Goal: Information Seeking & Learning: Learn about a topic

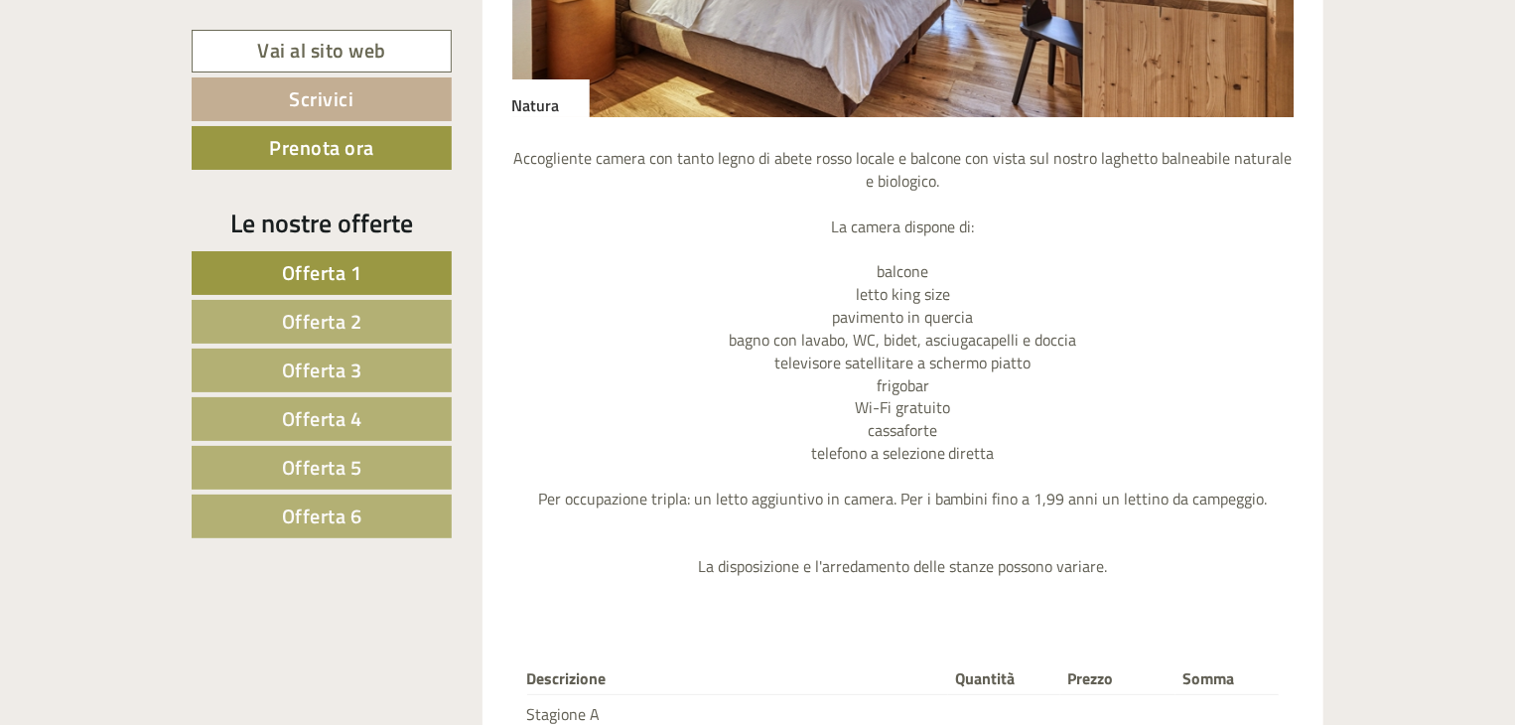
scroll to position [3276, 0]
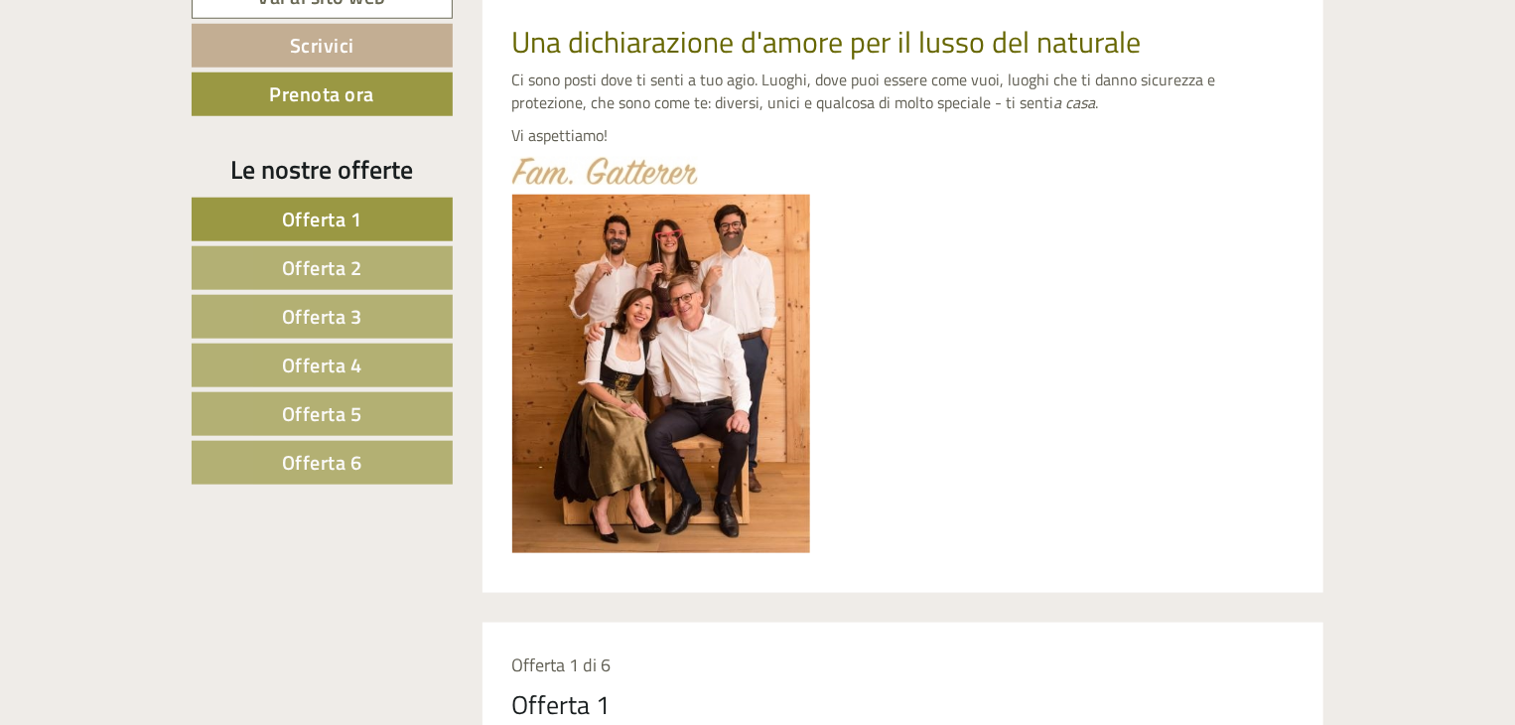
scroll to position [894, 0]
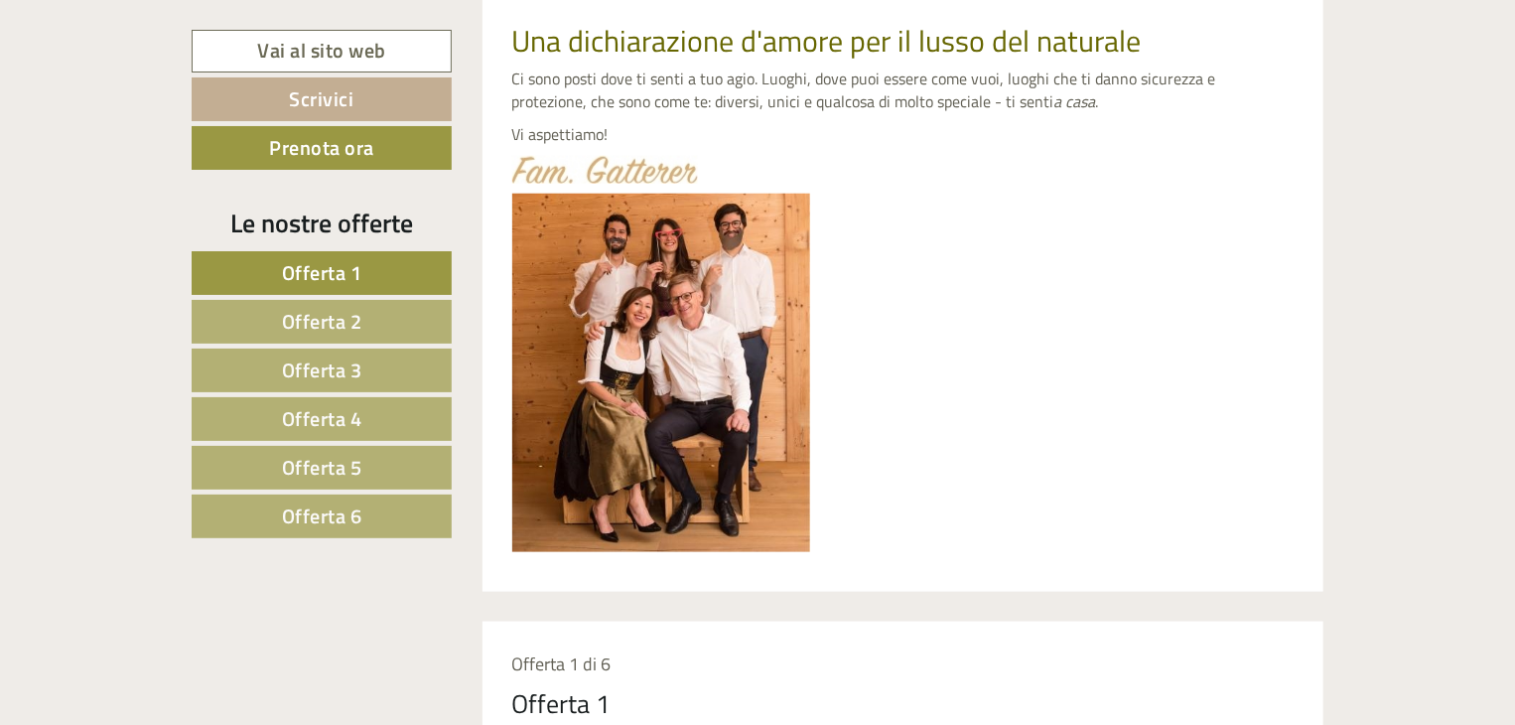
click at [342, 358] on span "Offerta 3" at bounding box center [322, 369] width 80 height 31
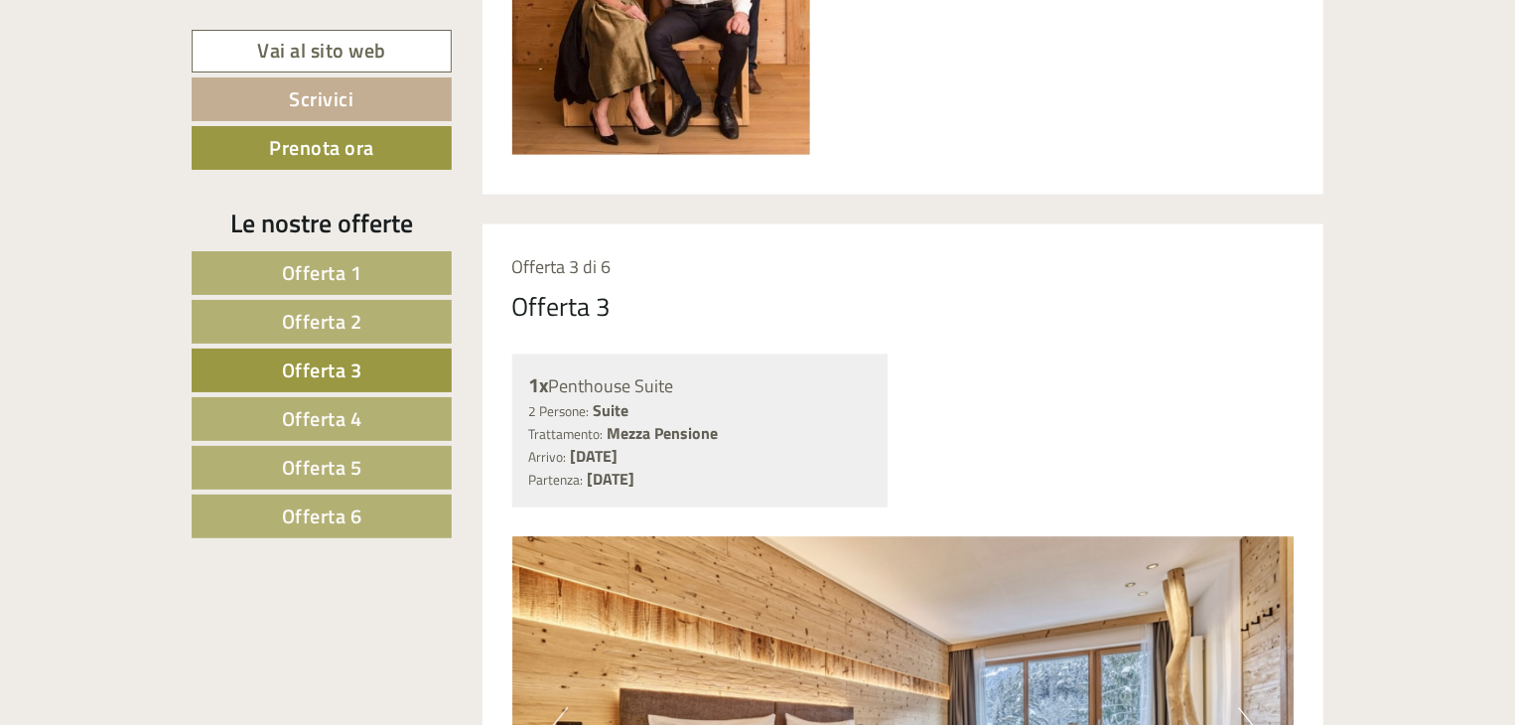
scroll to position [1317, 0]
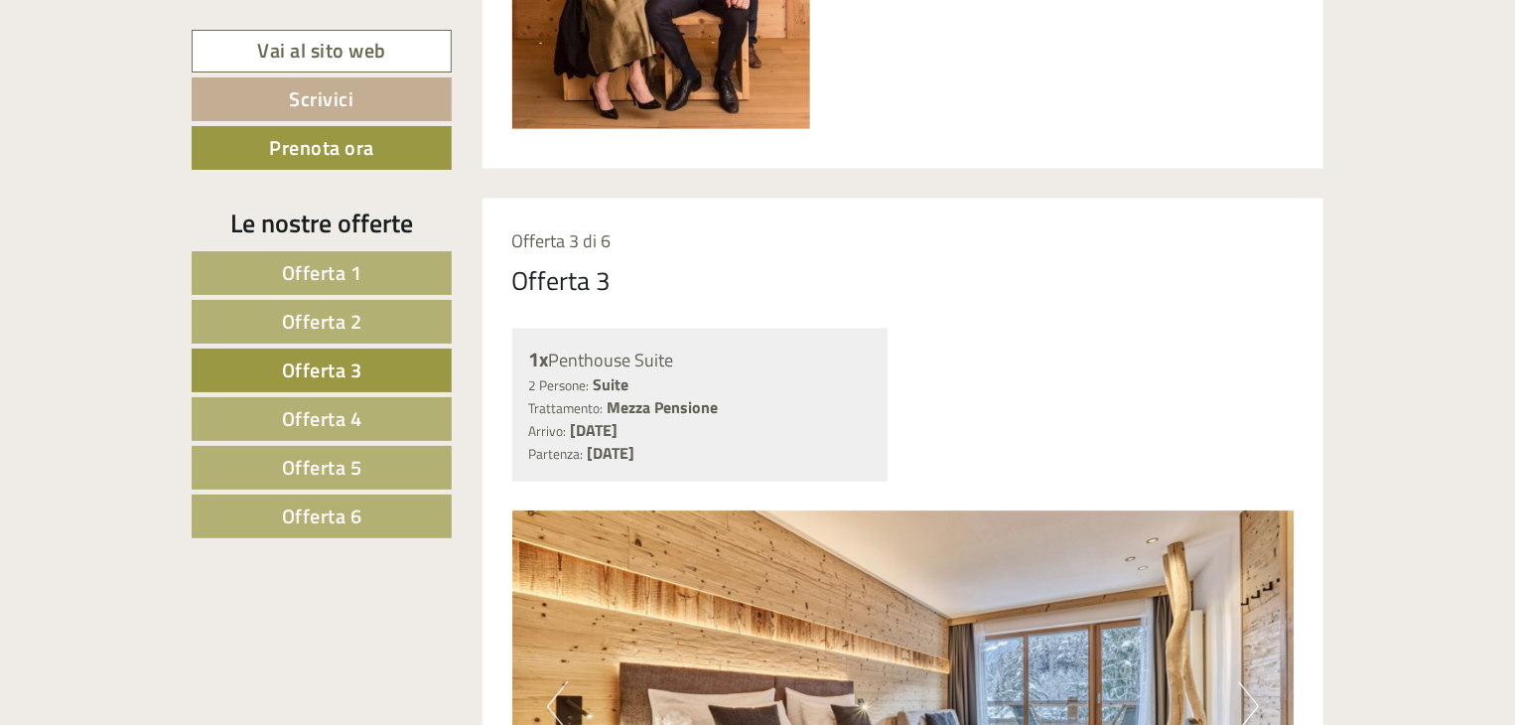
click at [346, 316] on span "Offerta 2" at bounding box center [322, 321] width 80 height 31
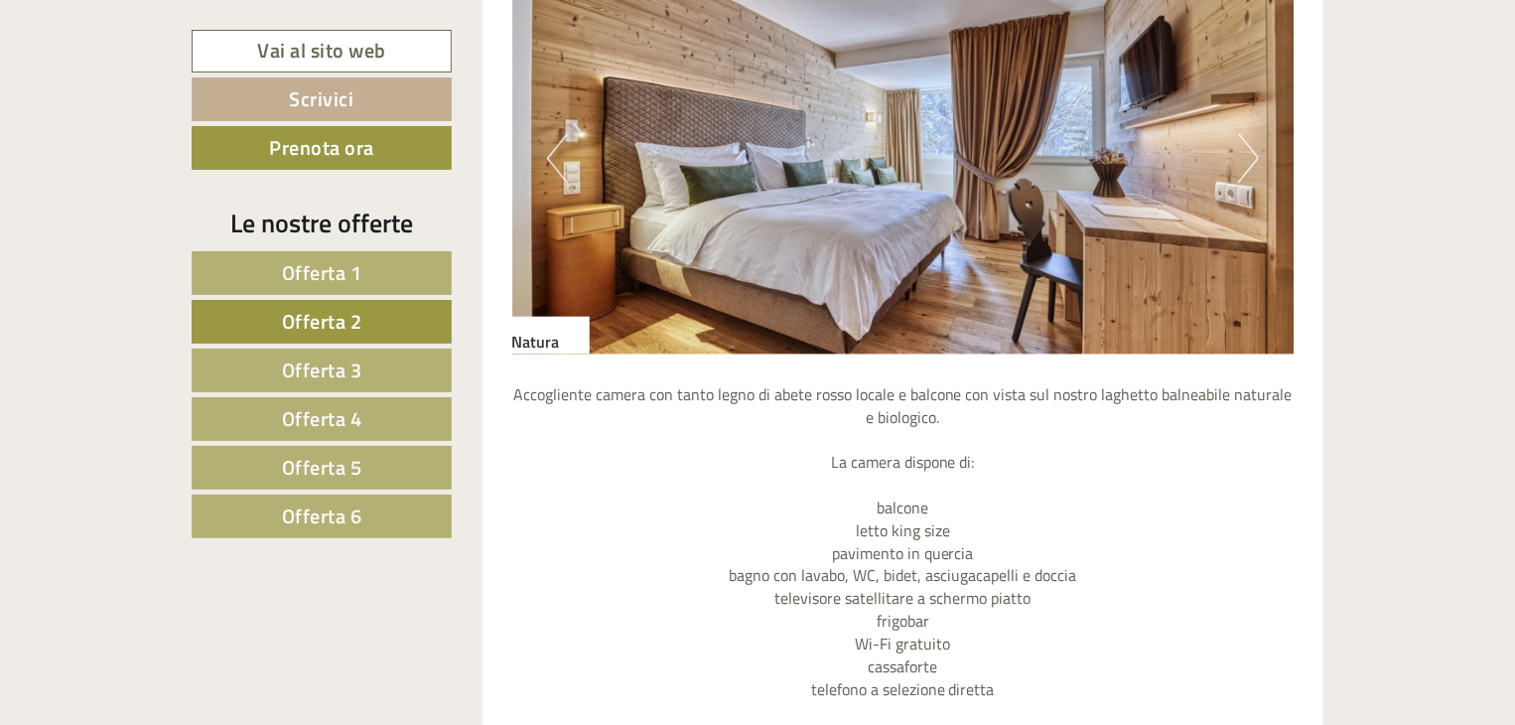
scroll to position [1714, 0]
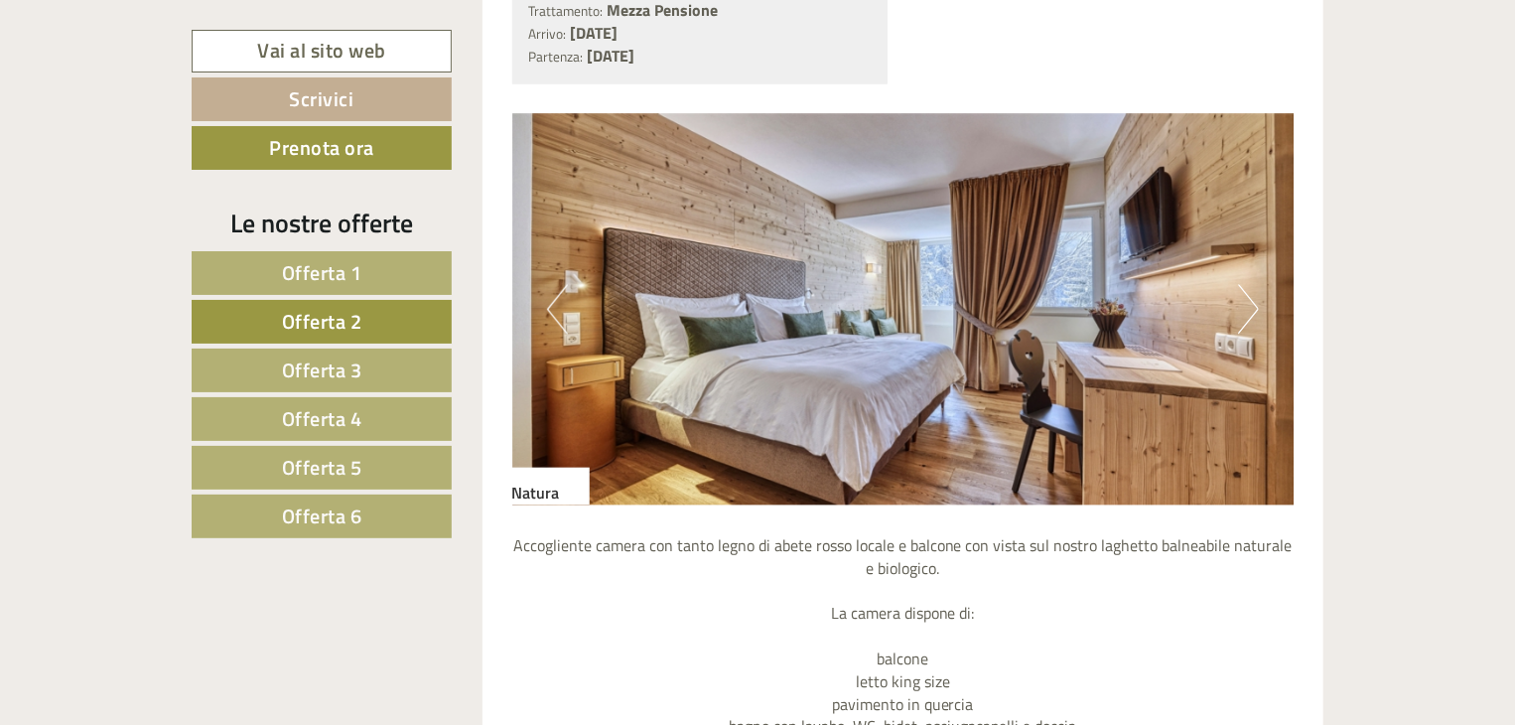
click at [1247, 304] on button "Next" at bounding box center [1248, 310] width 21 height 50
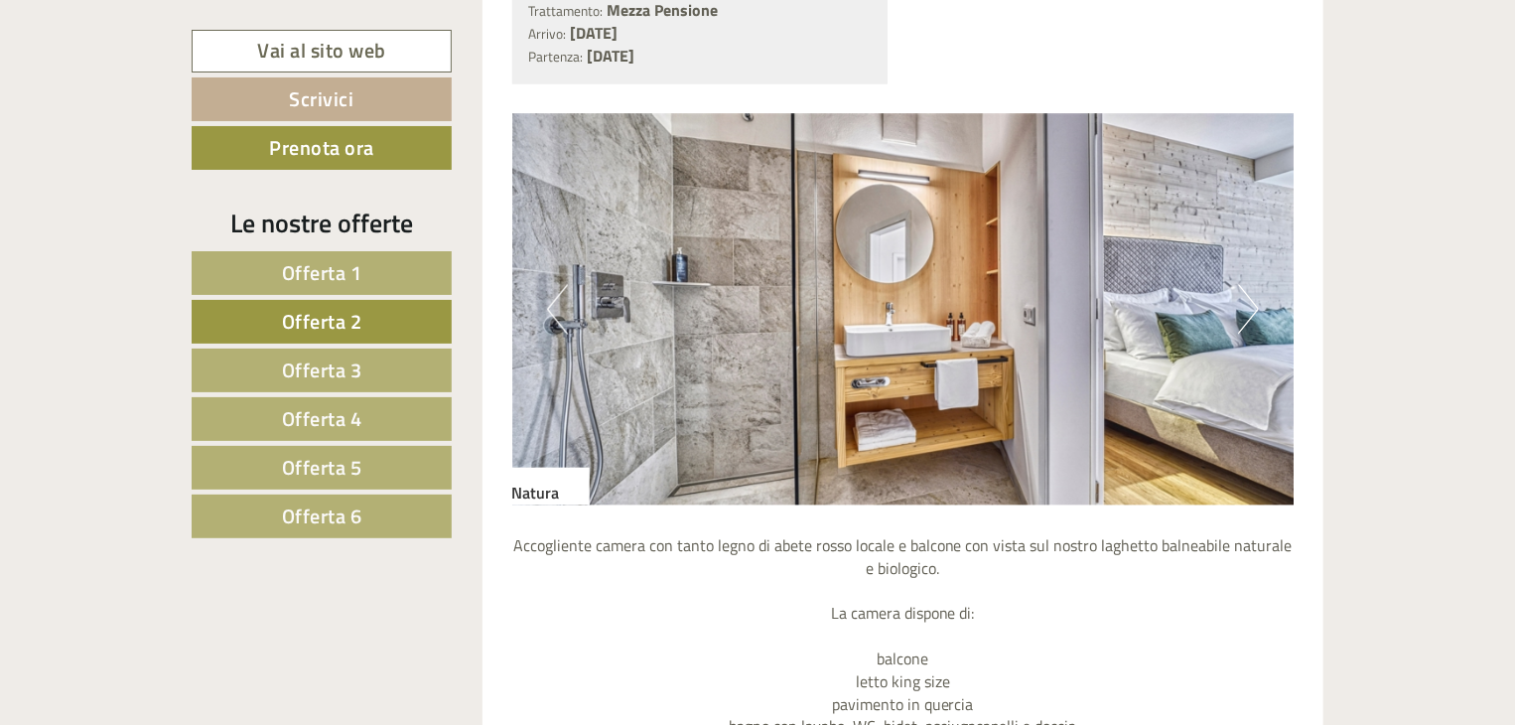
click at [1245, 309] on button "Next" at bounding box center [1248, 310] width 21 height 50
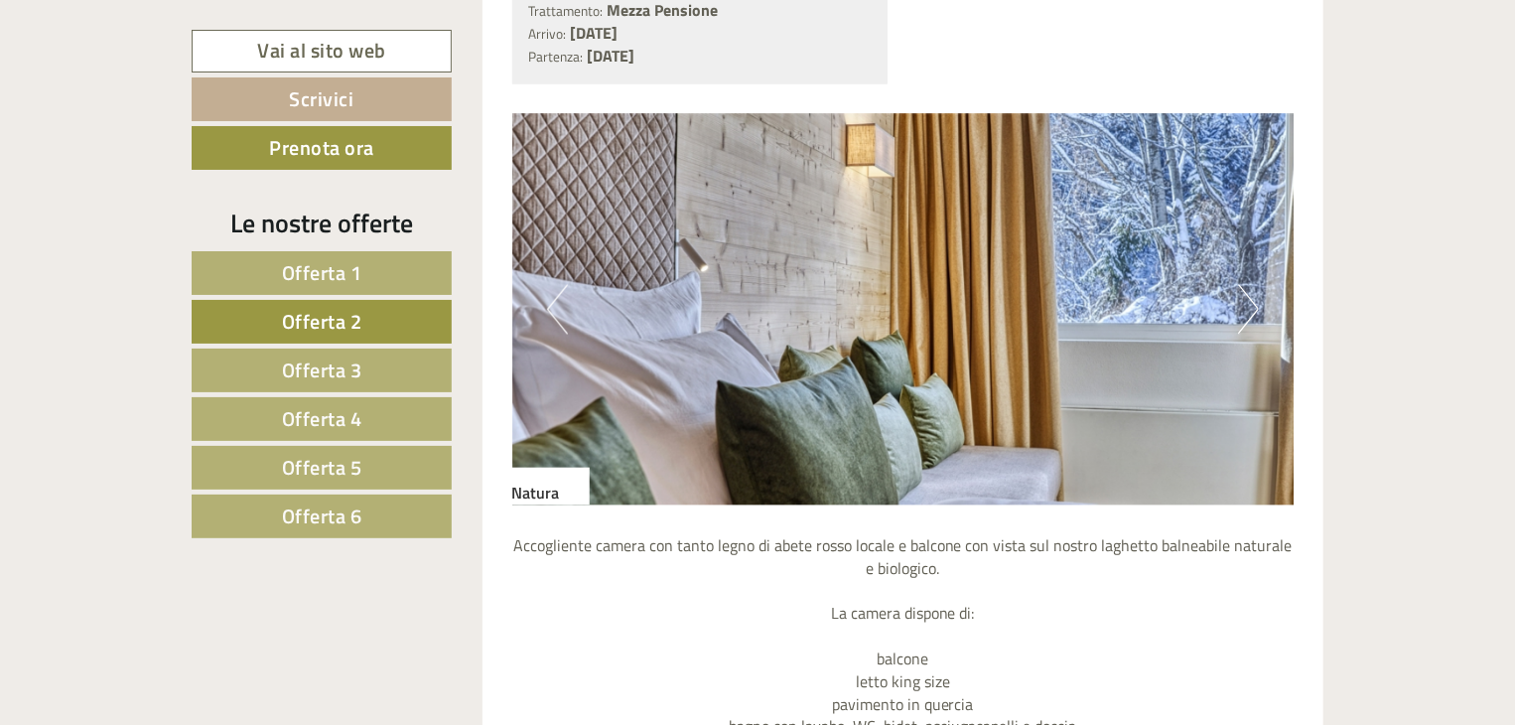
click at [1245, 309] on button "Next" at bounding box center [1248, 310] width 21 height 50
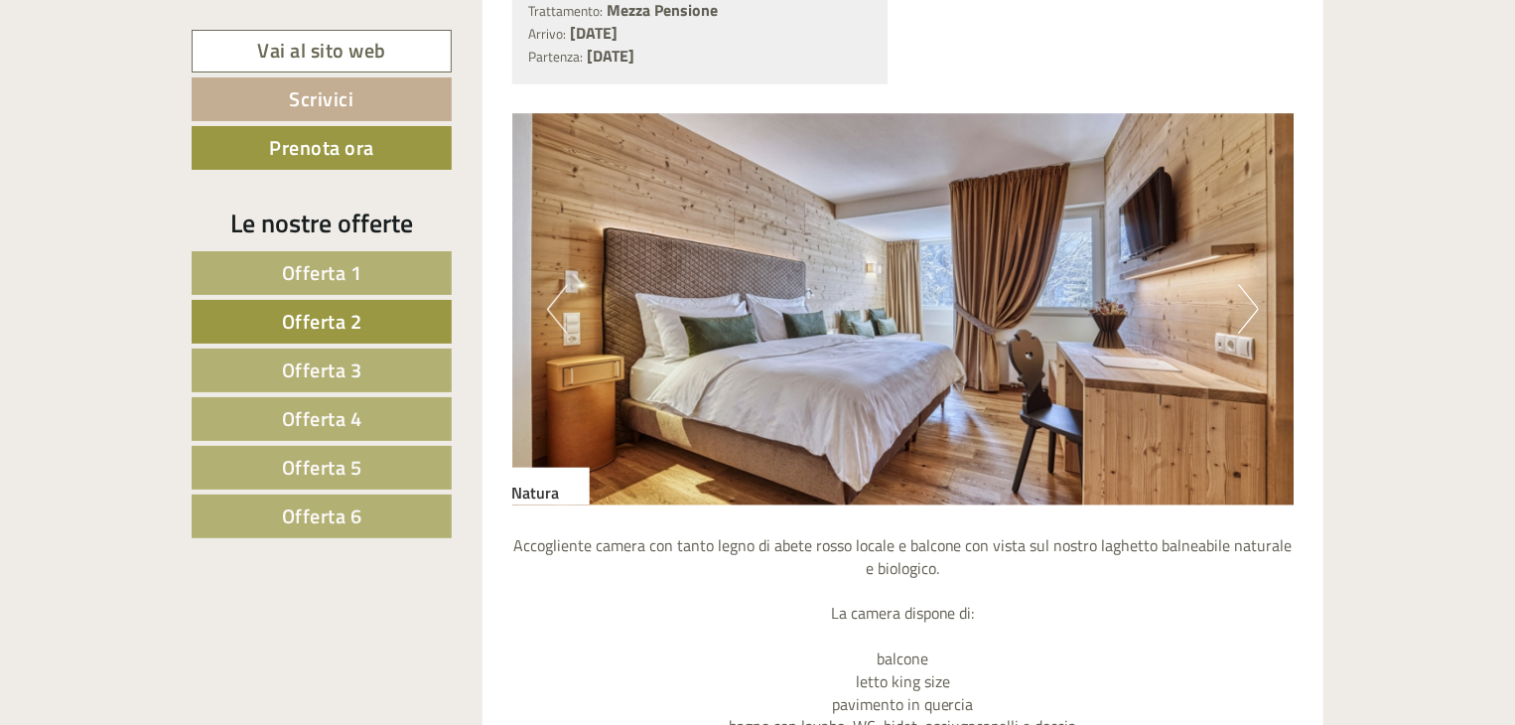
click at [1245, 309] on button "Next" at bounding box center [1248, 310] width 21 height 50
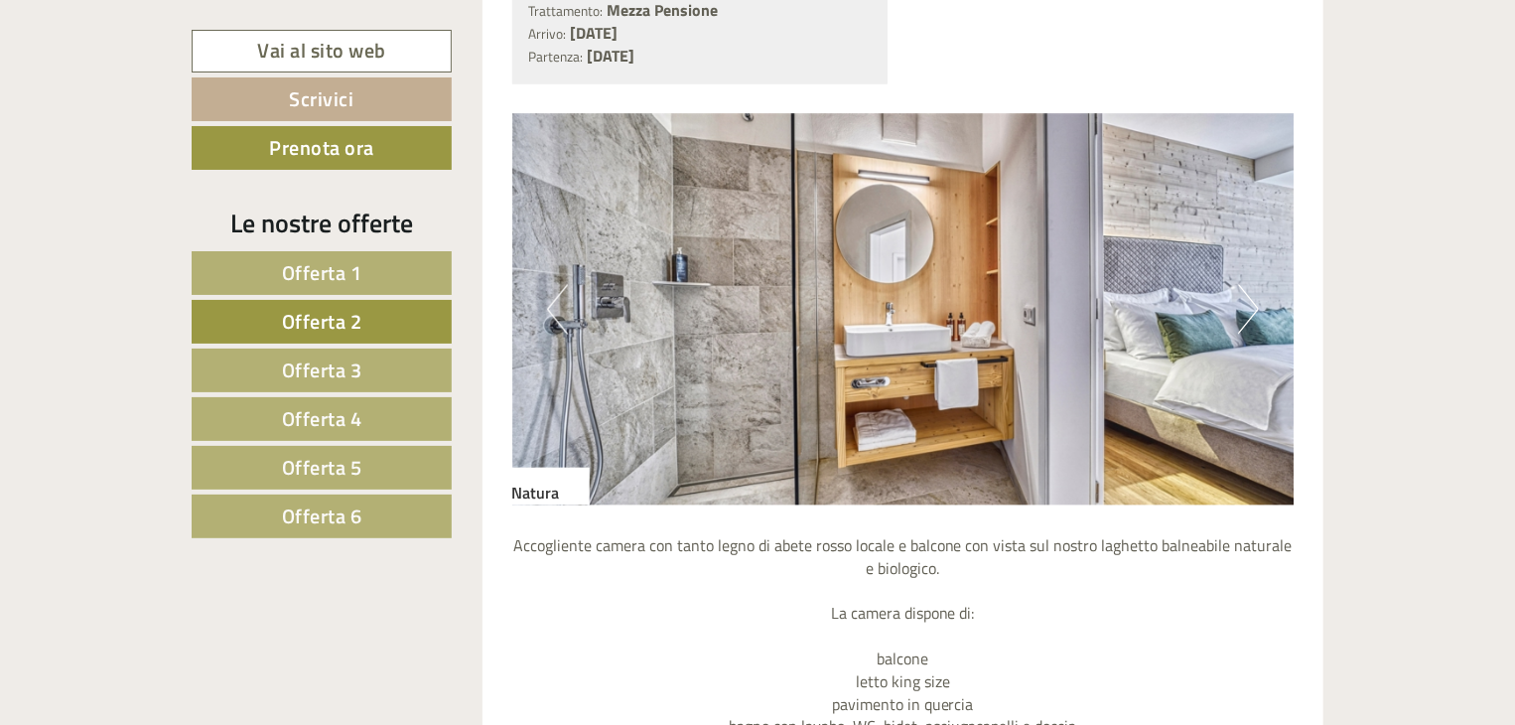
scroll to position [1813, 0]
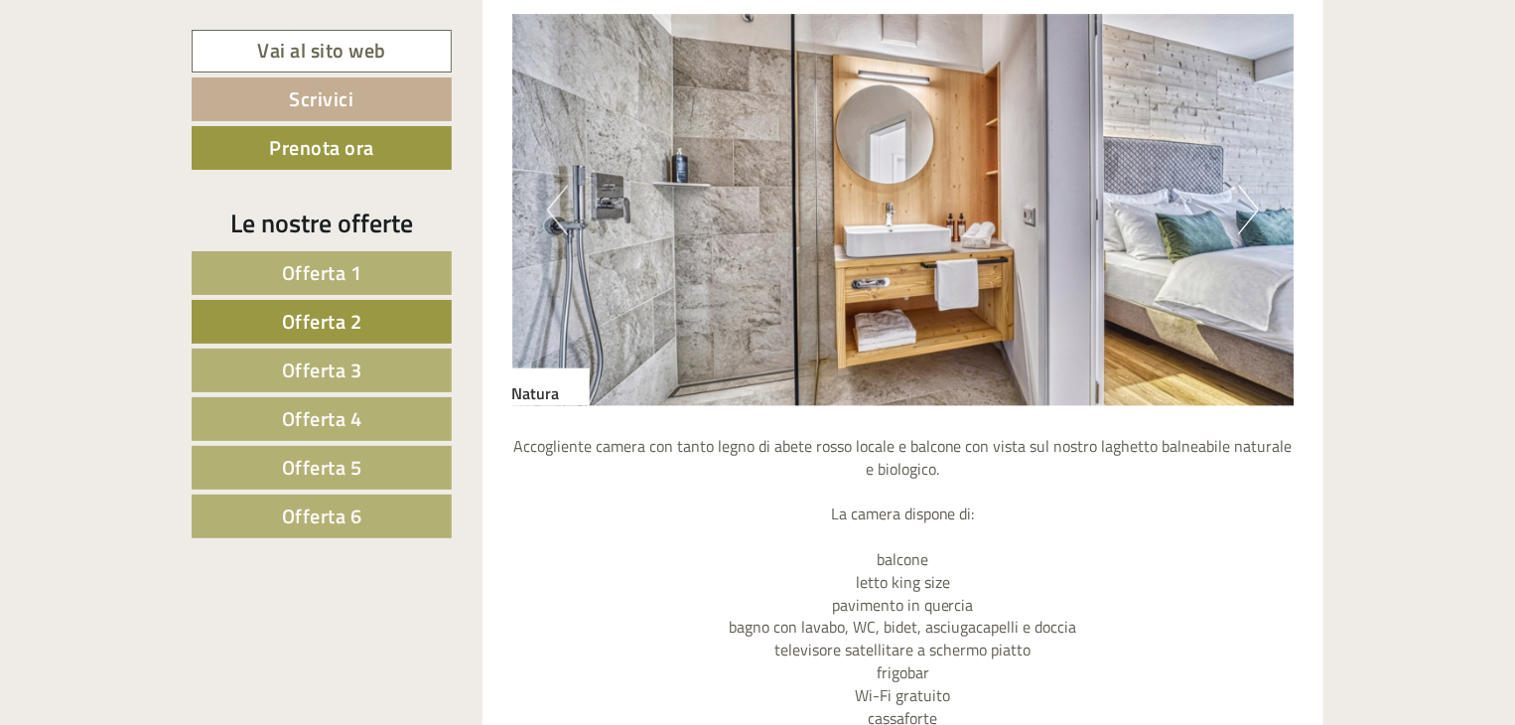
click at [336, 513] on span "Offerta 6" at bounding box center [322, 515] width 80 height 31
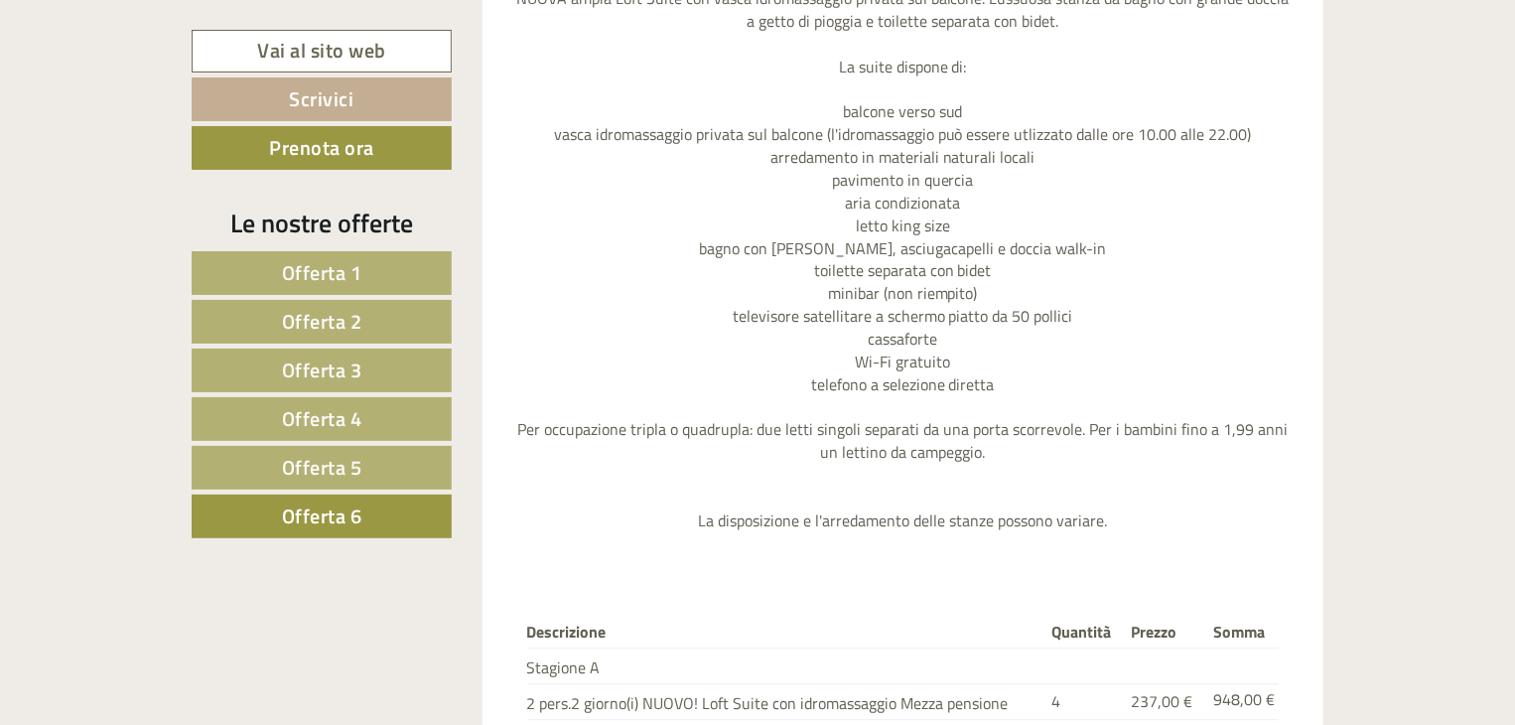
click at [326, 466] on span "Offerta 5" at bounding box center [322, 467] width 80 height 31
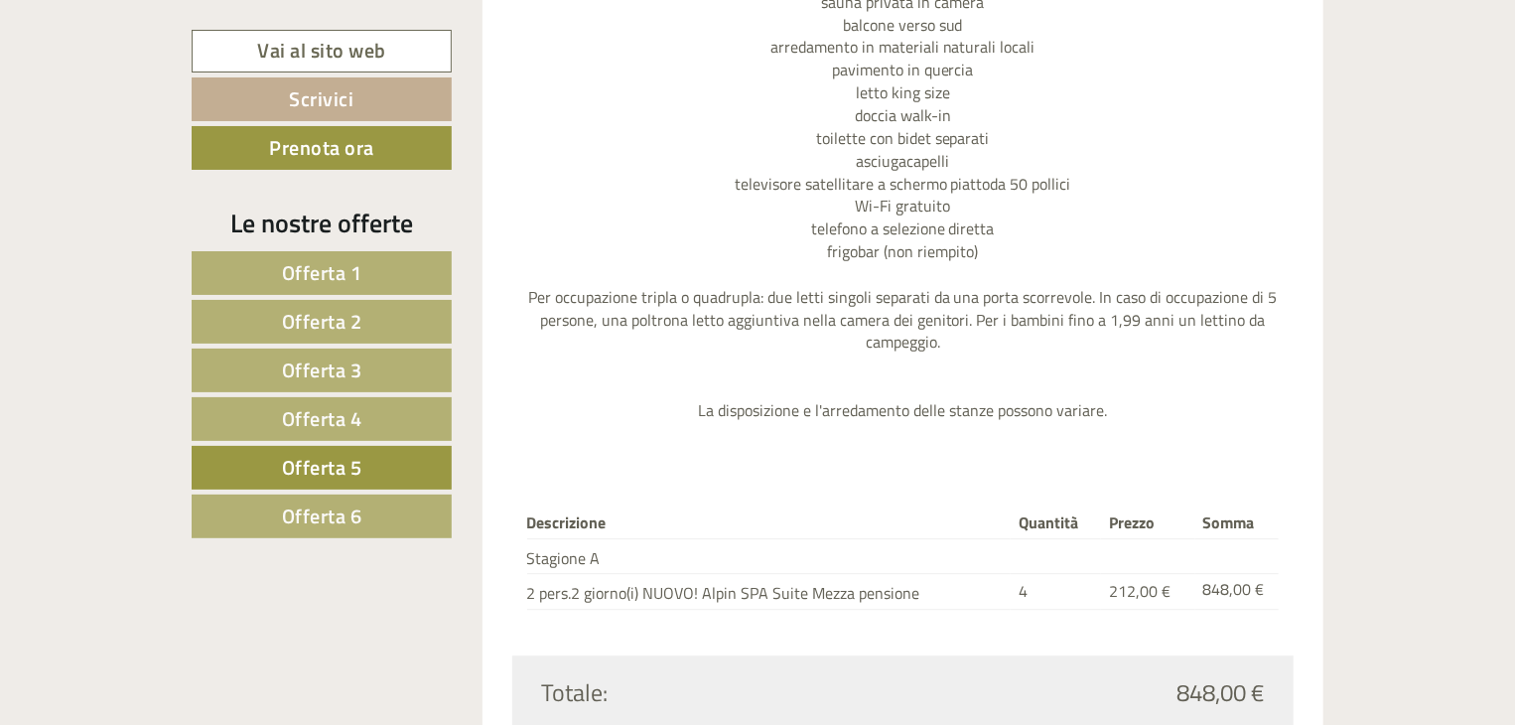
scroll to position [2508, 0]
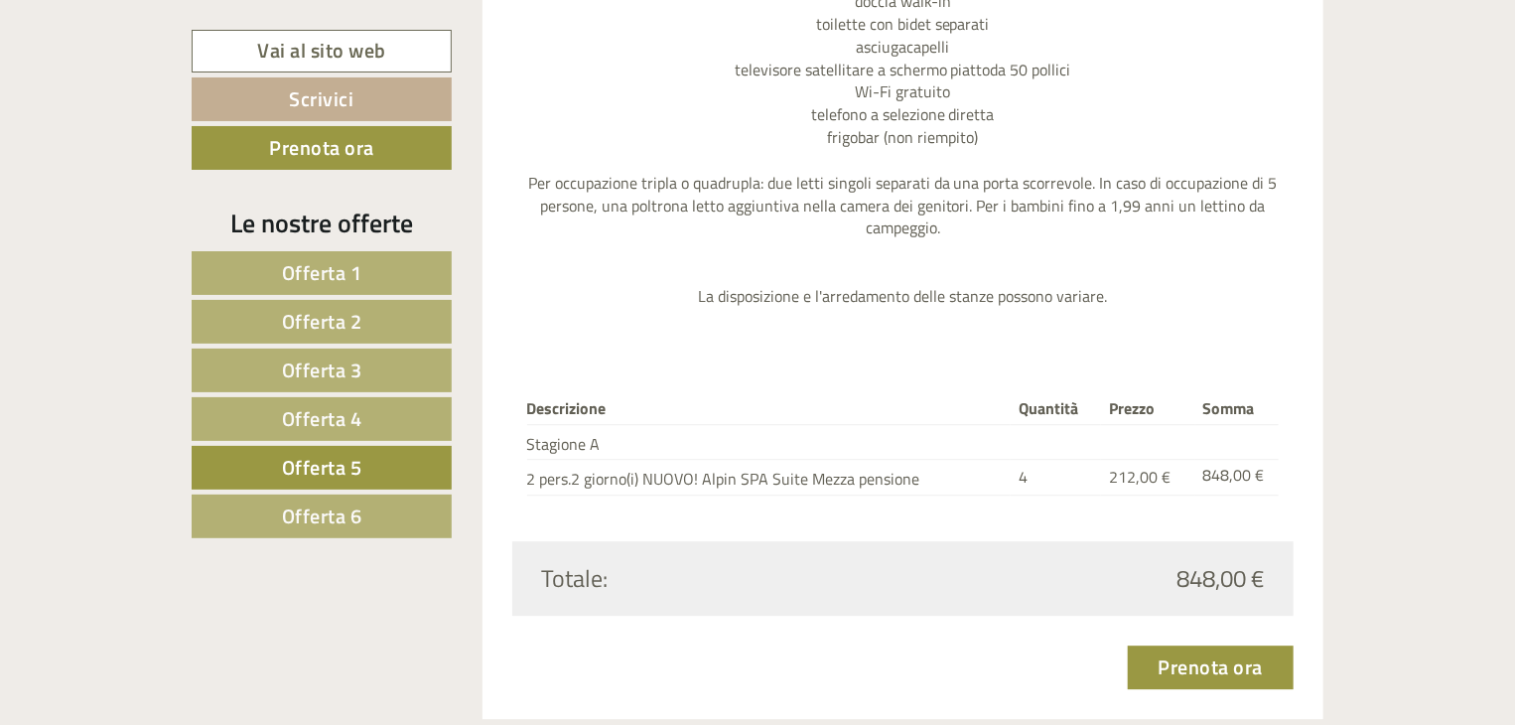
click at [303, 423] on span "Offerta 4" at bounding box center [322, 418] width 80 height 31
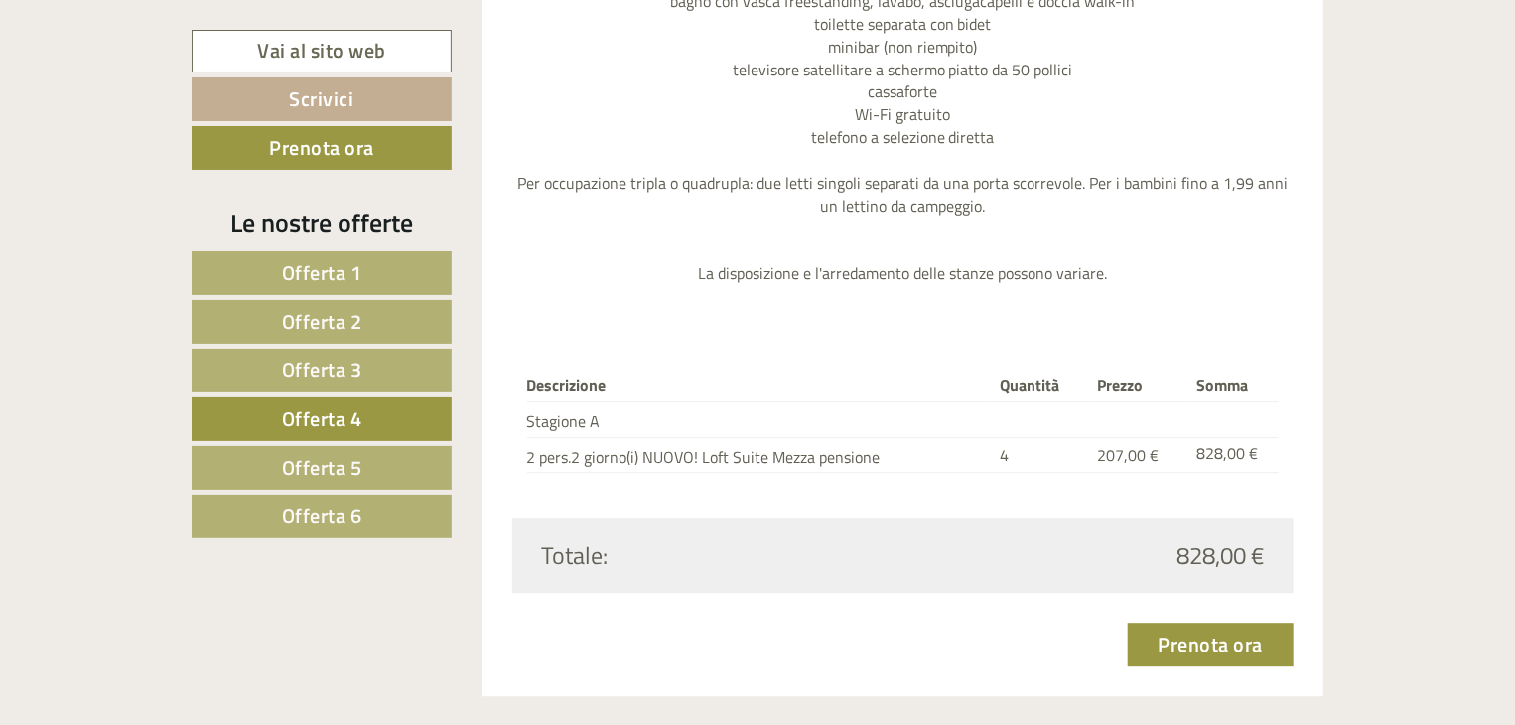
scroll to position [2409, 0]
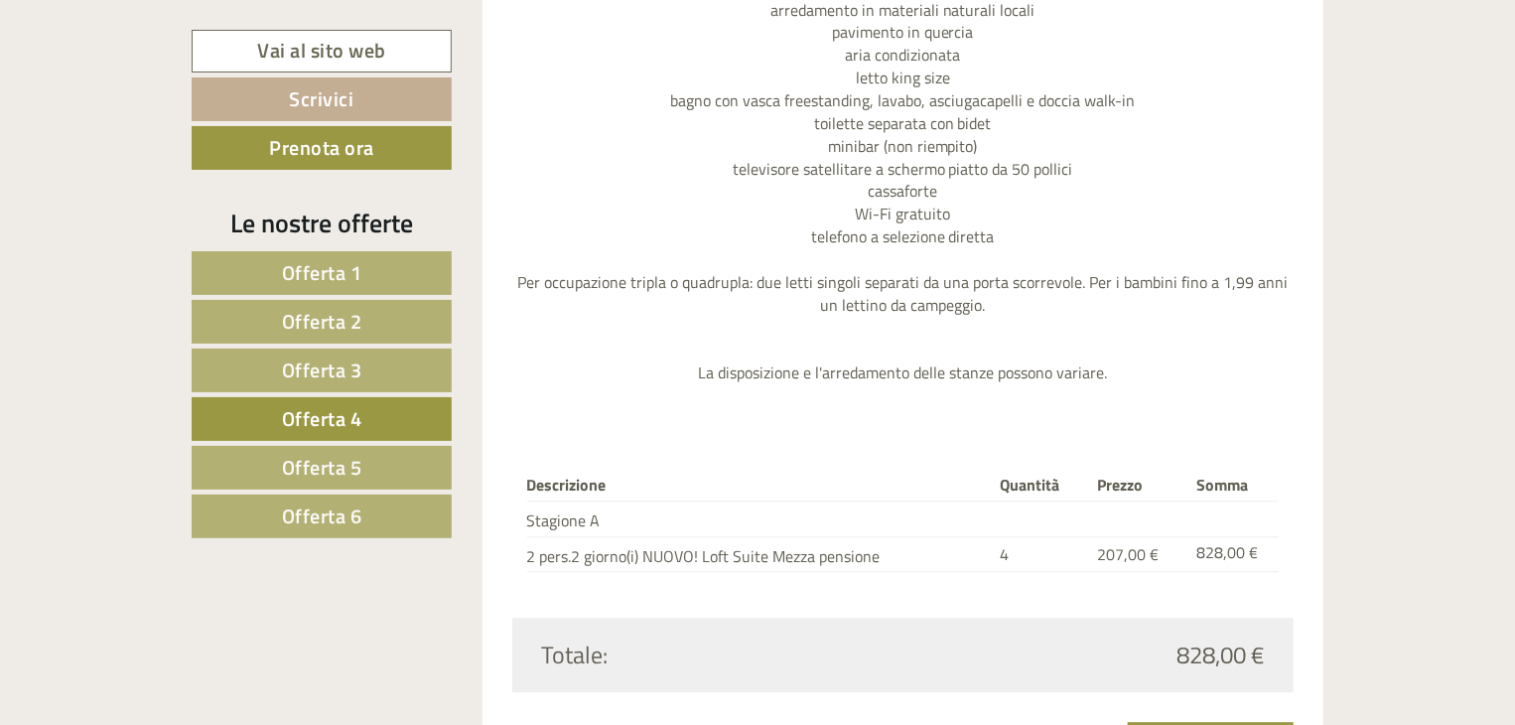
click at [324, 266] on span "Offerta 1" at bounding box center [322, 272] width 80 height 31
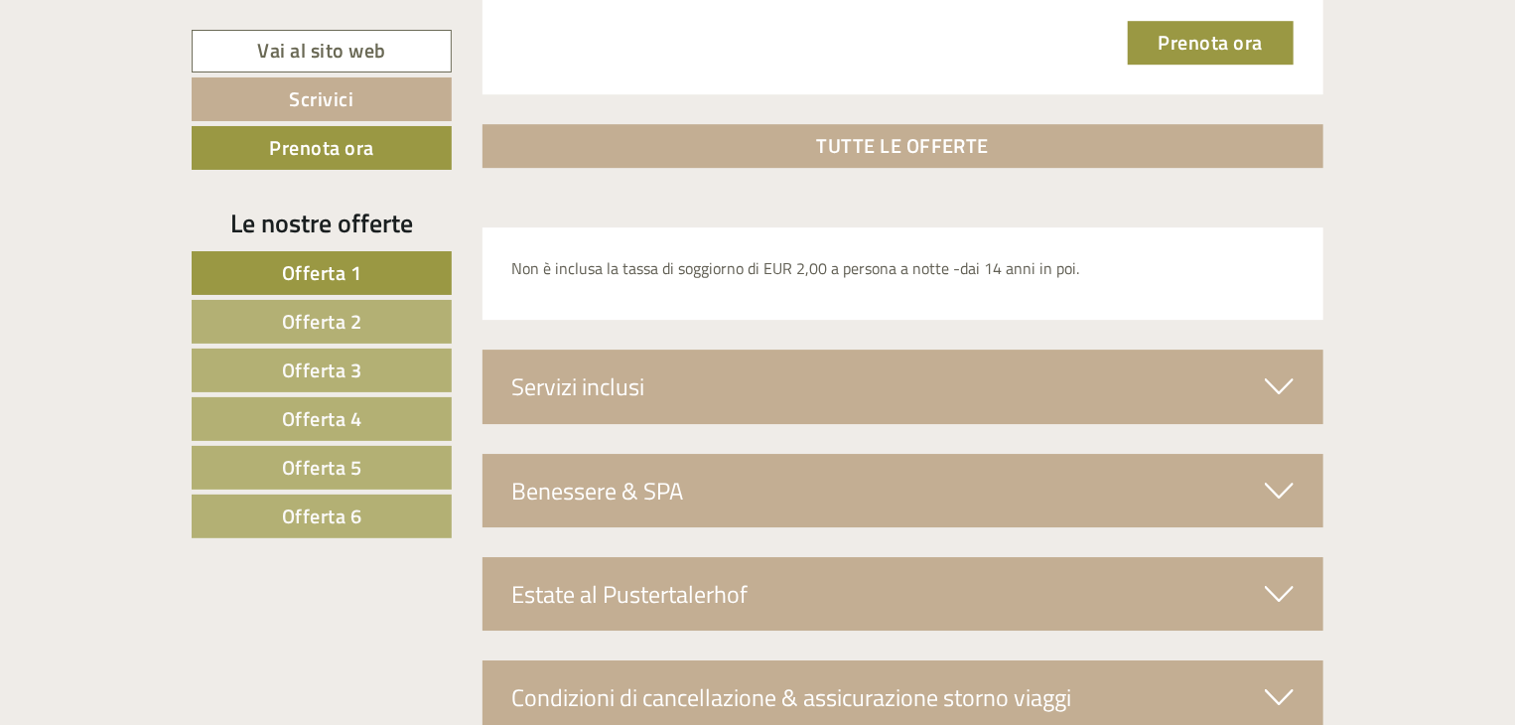
scroll to position [3104, 0]
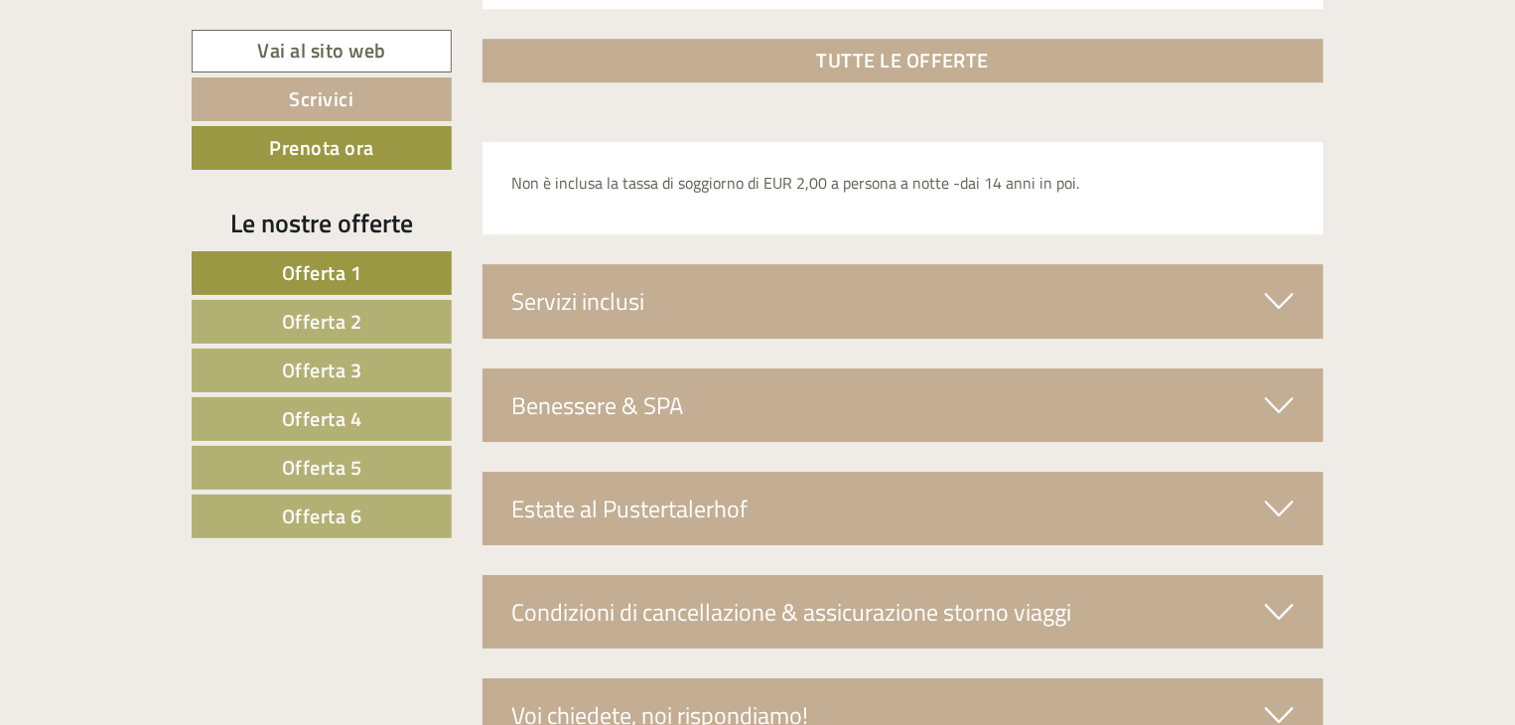
click at [1268, 293] on icon at bounding box center [1279, 301] width 29 height 34
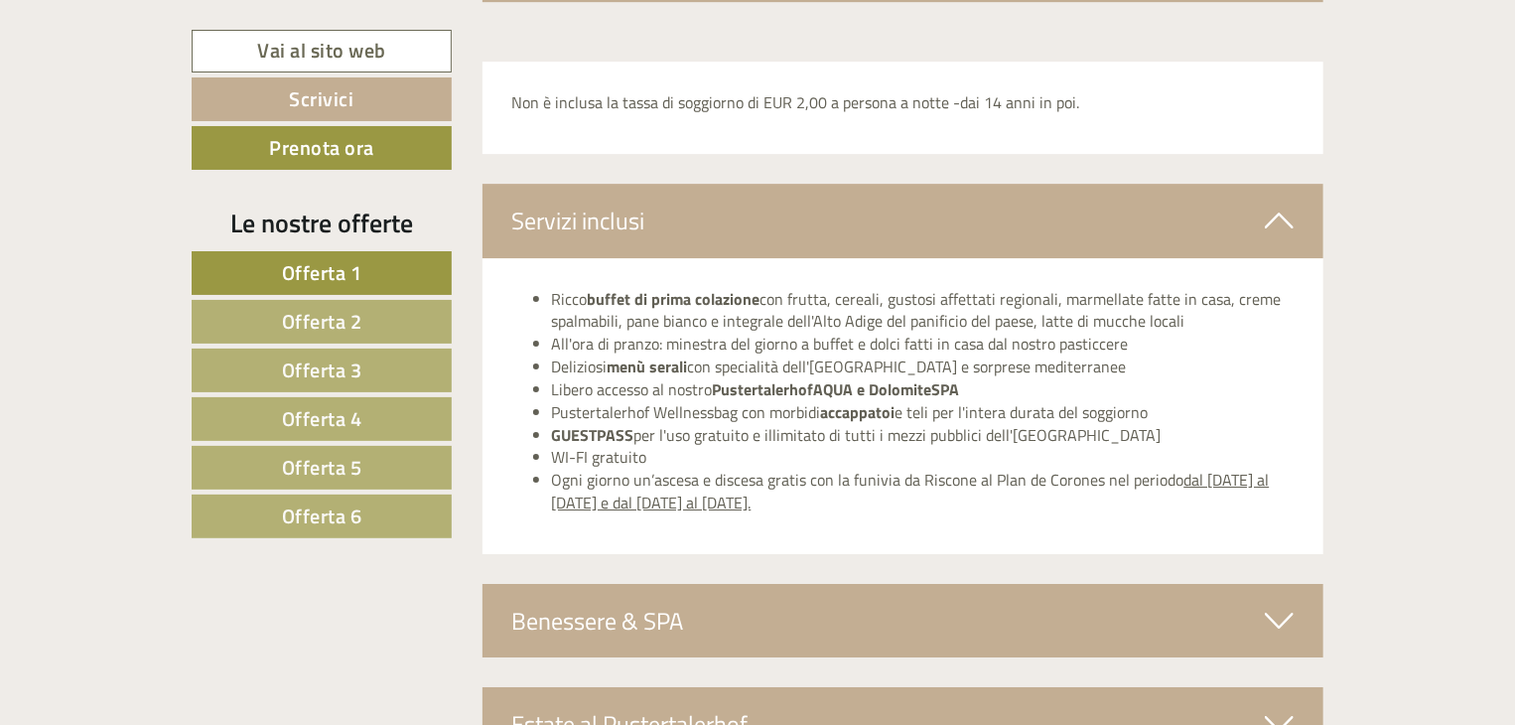
scroll to position [3402, 0]
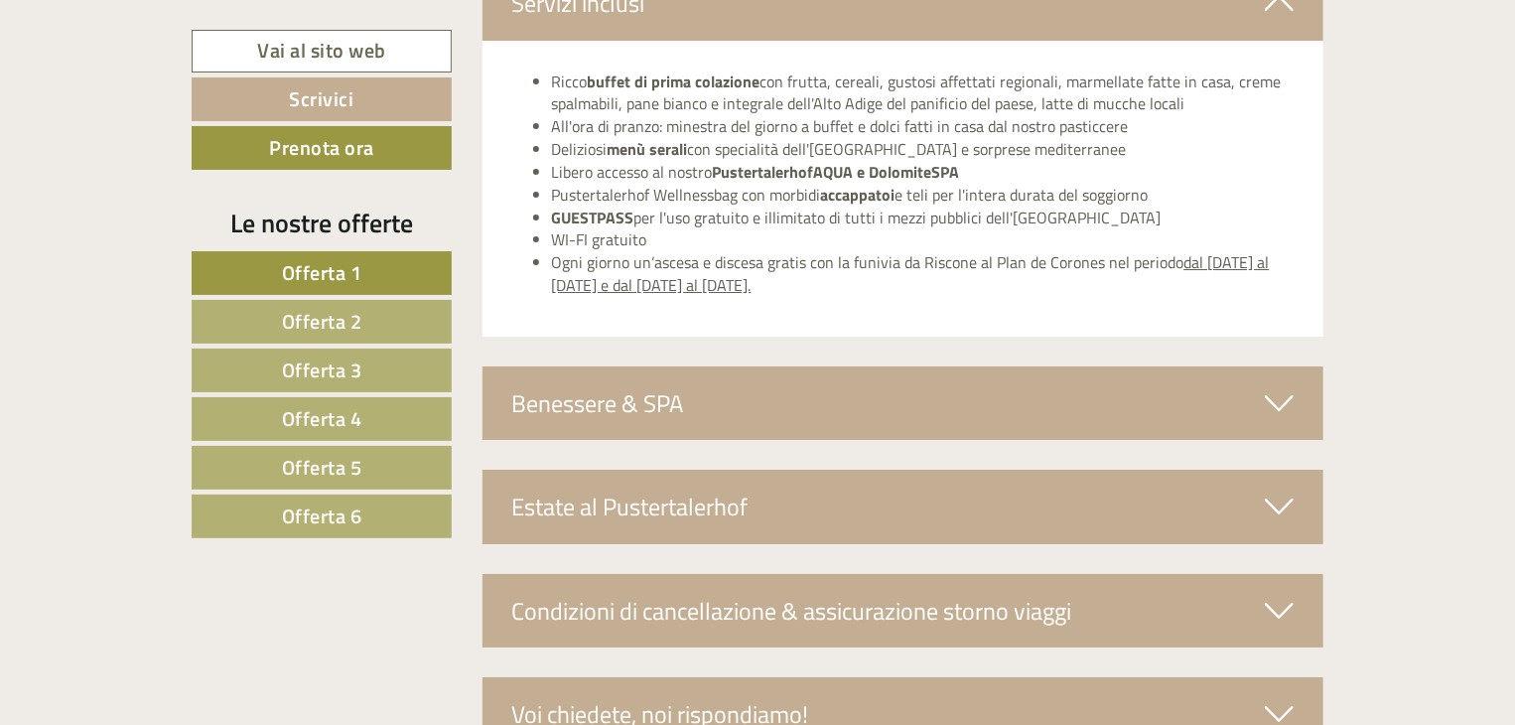
click at [1274, 408] on icon at bounding box center [1279, 403] width 29 height 34
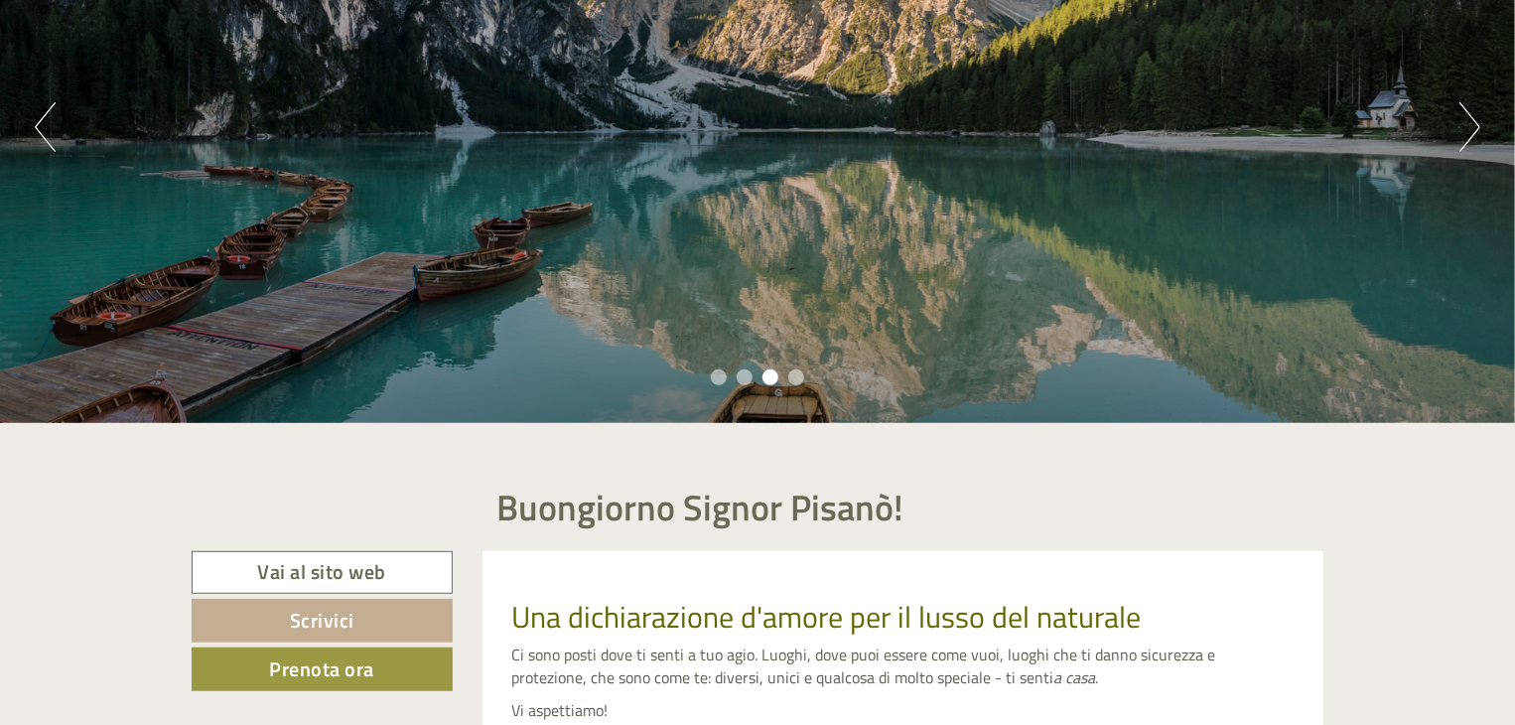
scroll to position [28, 0]
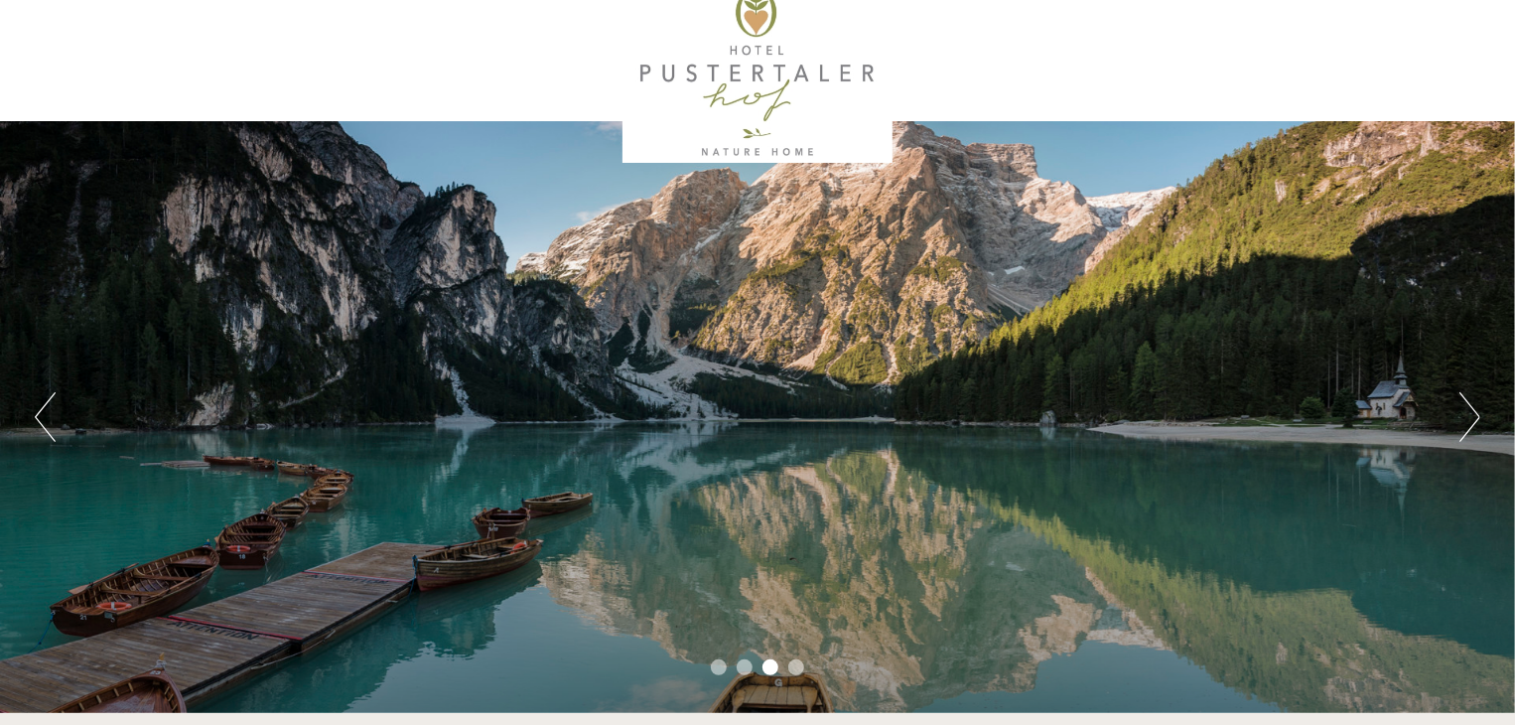
click at [1474, 422] on button "Next" at bounding box center [1469, 417] width 21 height 50
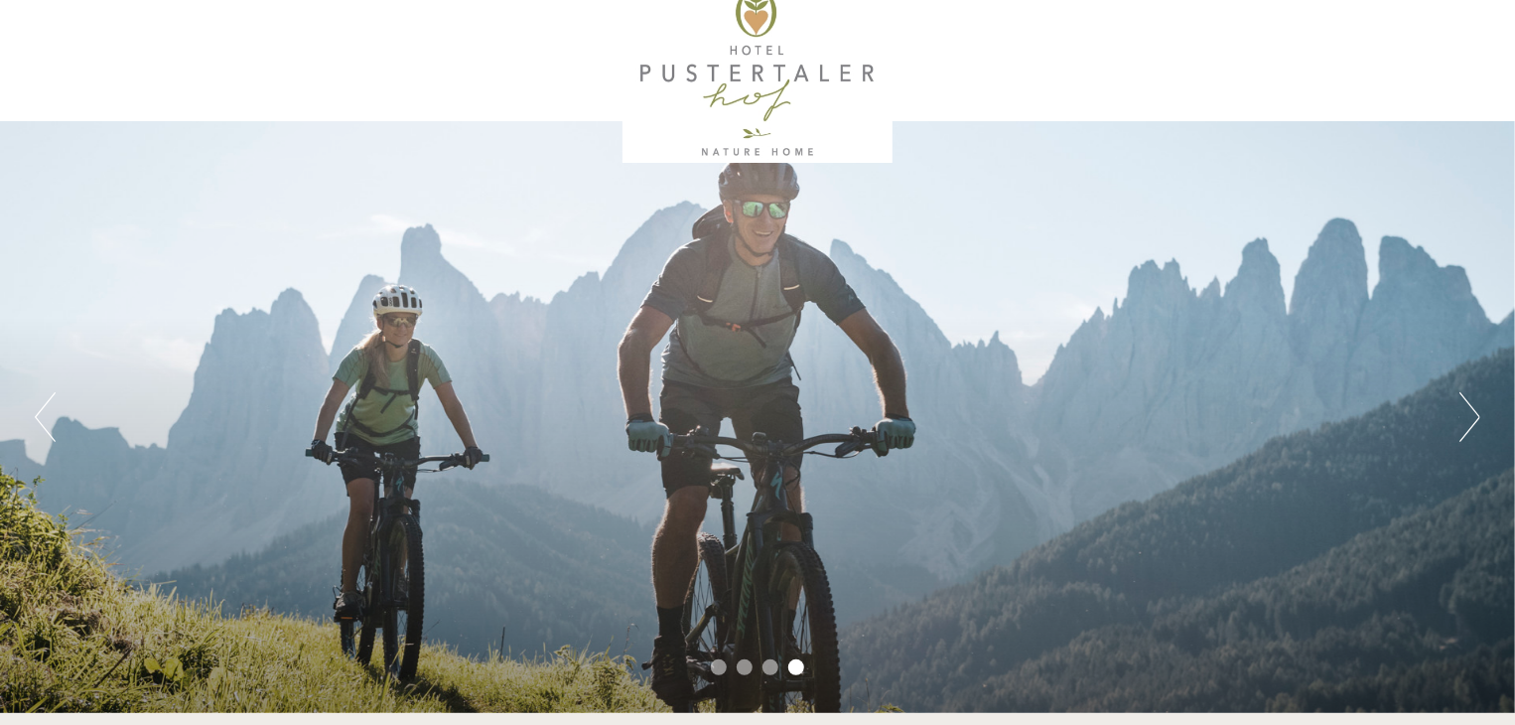
click at [1474, 422] on button "Next" at bounding box center [1469, 417] width 21 height 50
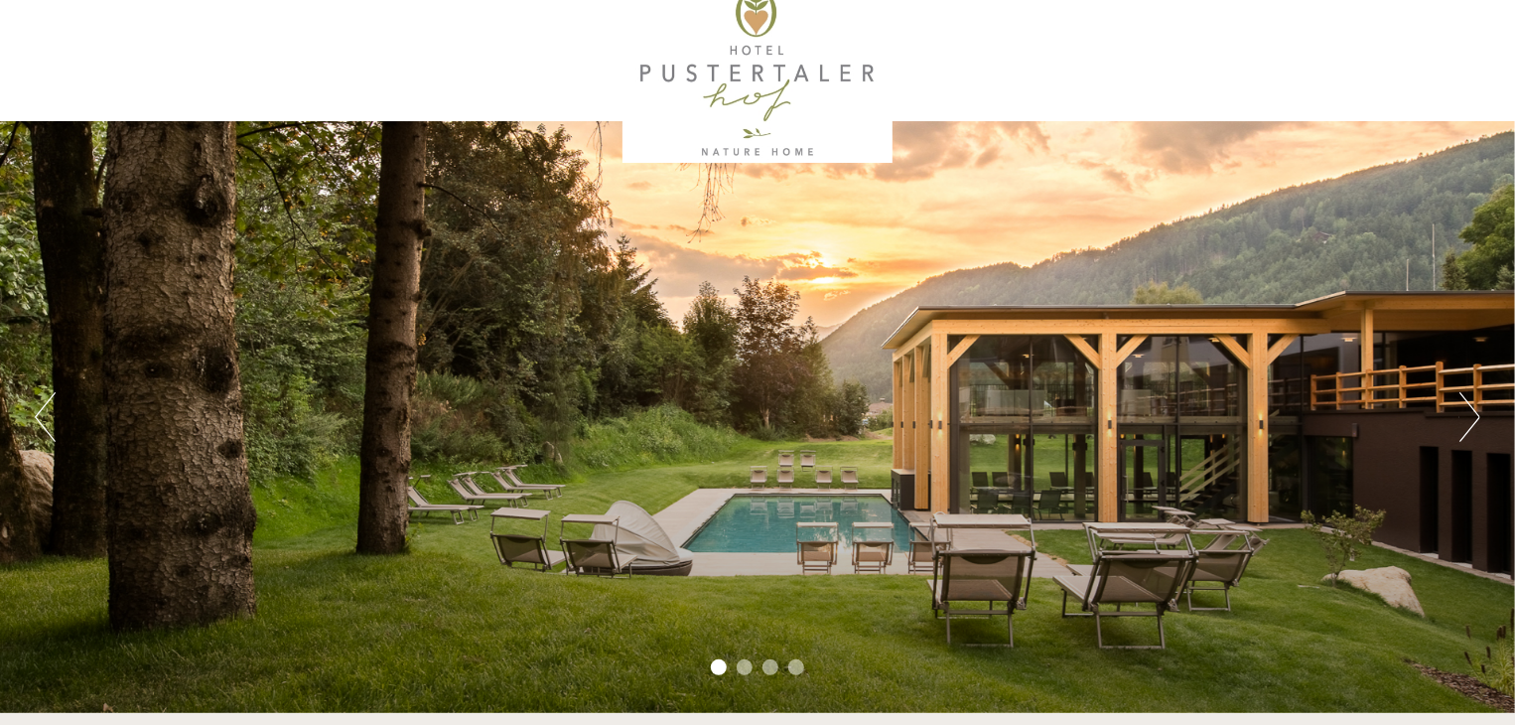
click at [1474, 422] on button "Next" at bounding box center [1469, 417] width 21 height 50
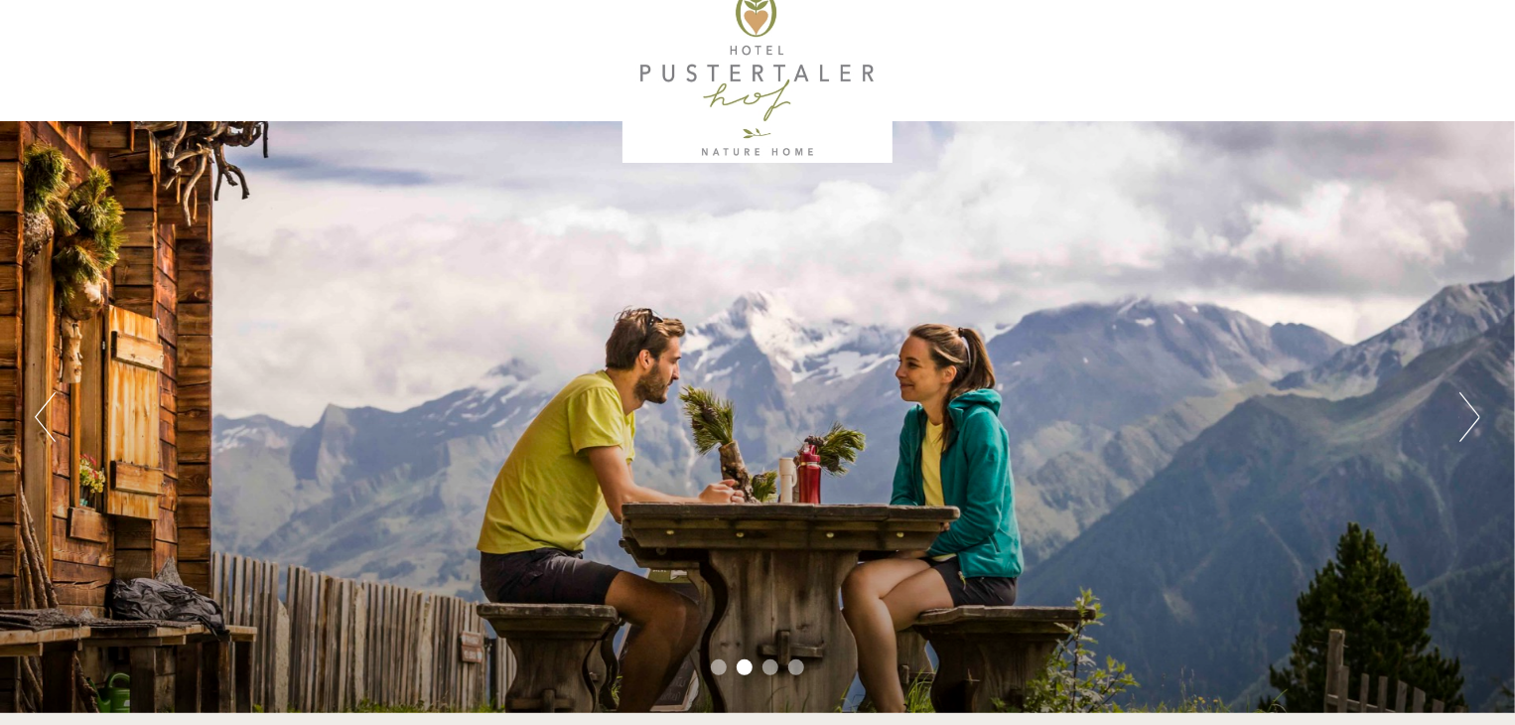
click at [1474, 422] on button "Next" at bounding box center [1469, 417] width 21 height 50
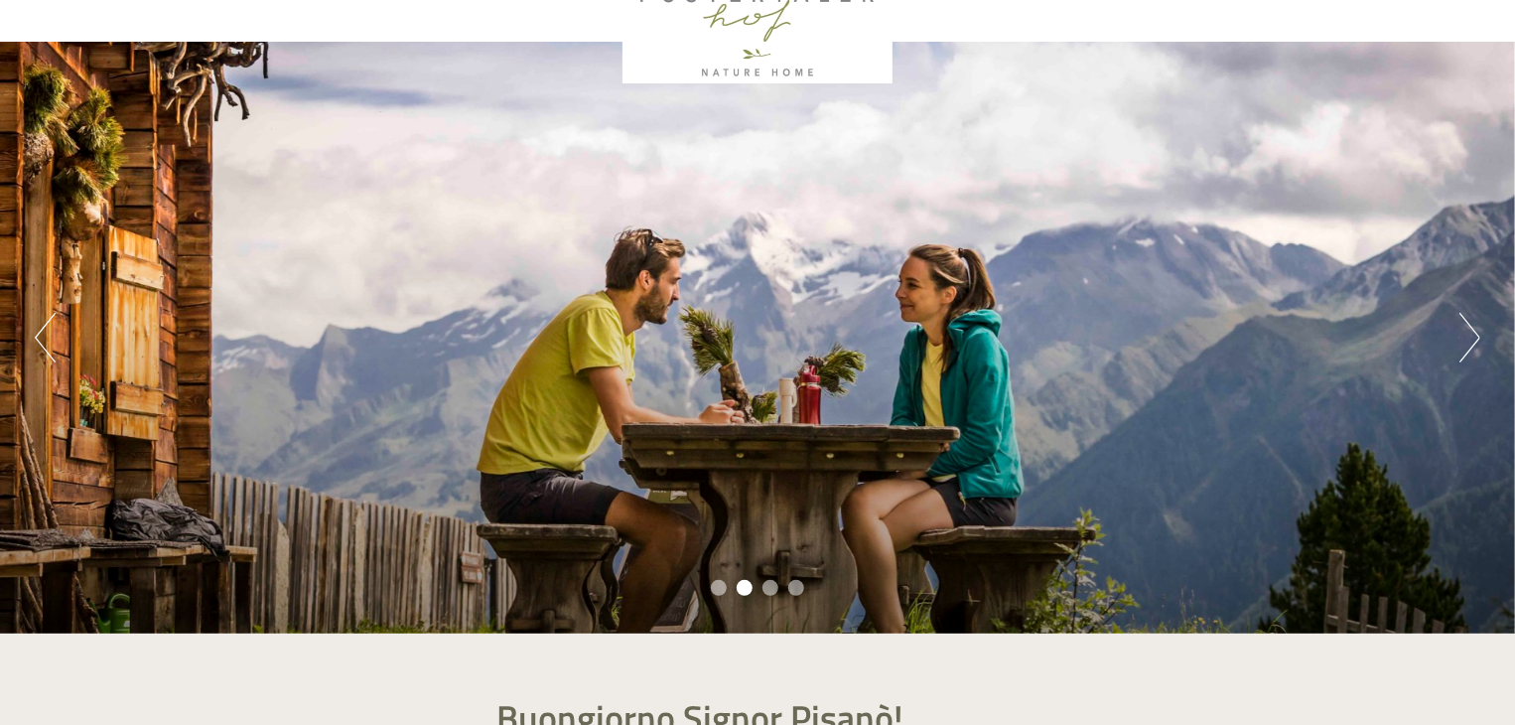
scroll to position [0, 0]
